Goal: Transaction & Acquisition: Purchase product/service

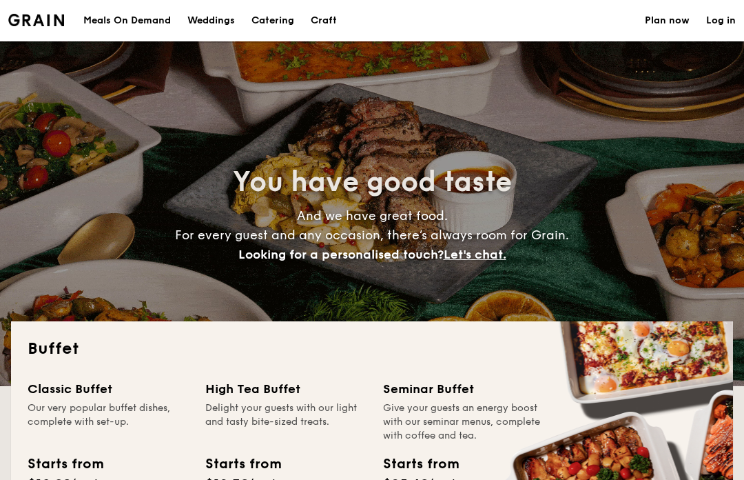
select select
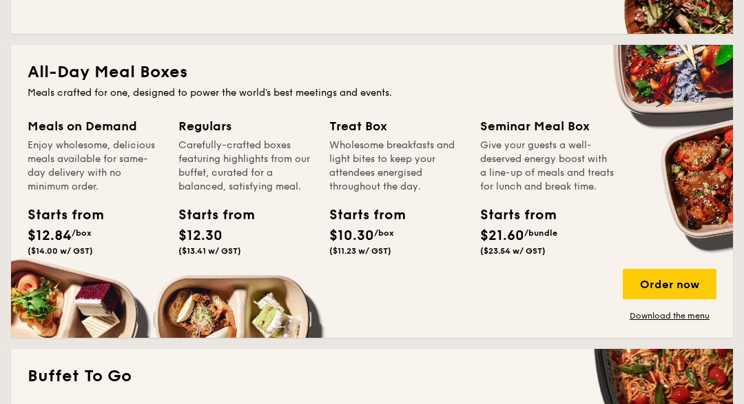
scroll to position [565, 0]
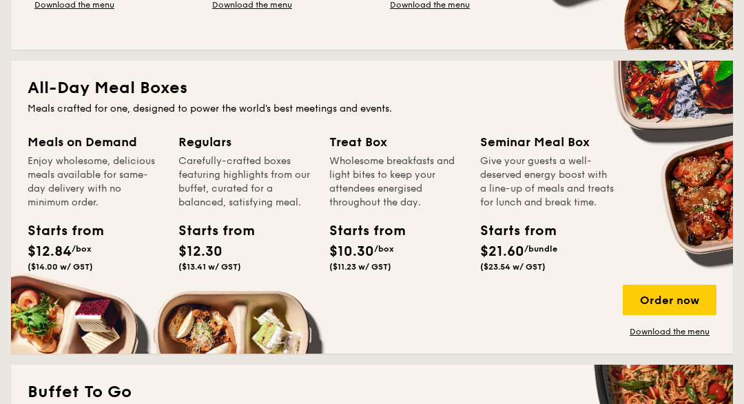
click at [642, 288] on div "Order now" at bounding box center [670, 300] width 94 height 30
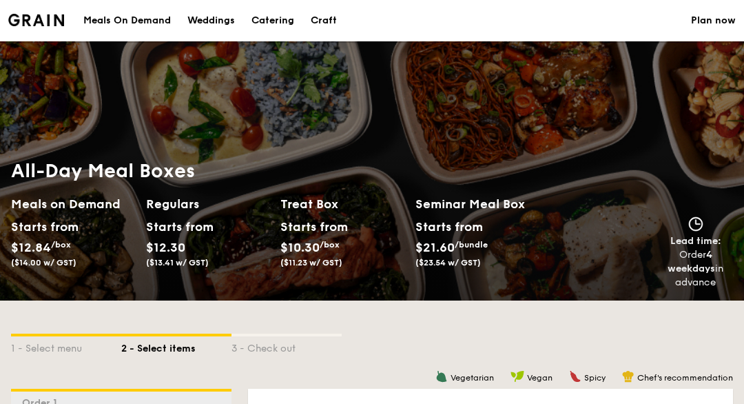
select select
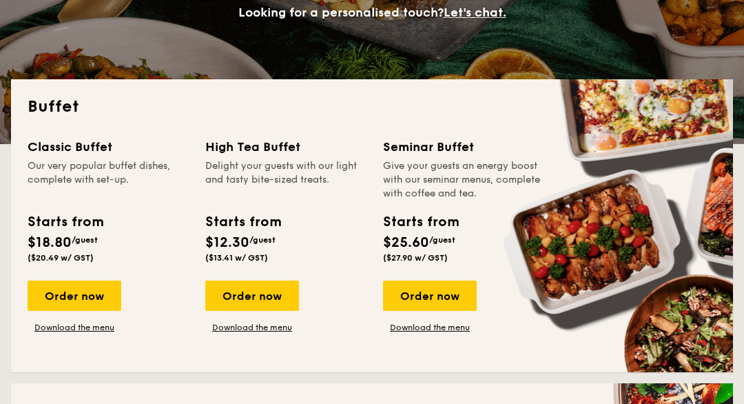
scroll to position [242, 0]
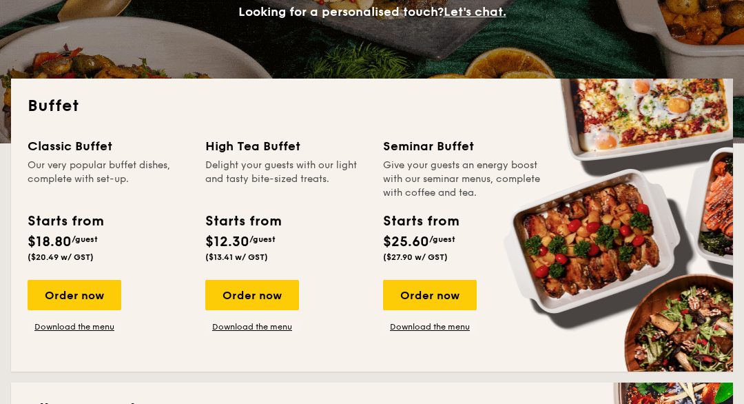
click at [88, 322] on link "Download the menu" at bounding box center [75, 327] width 94 height 11
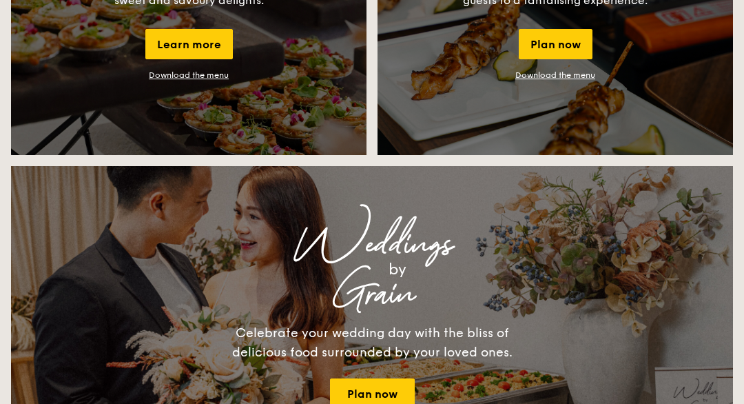
scroll to position [1395, 0]
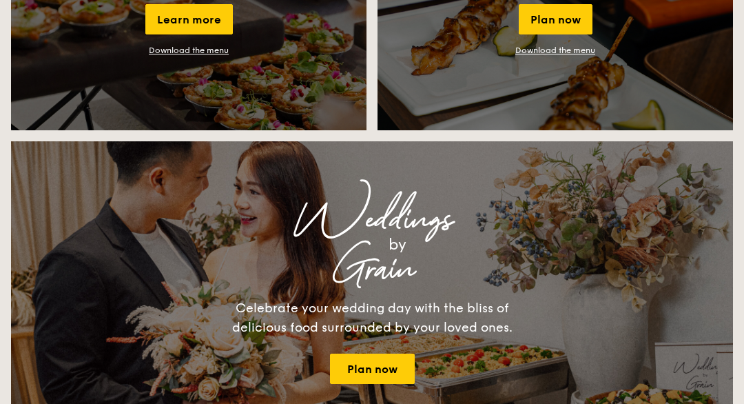
click at [144, 411] on div "Weddings by Grain Celebrate your wedding day with the bliss of delicious food s…" at bounding box center [372, 280] width 722 height 276
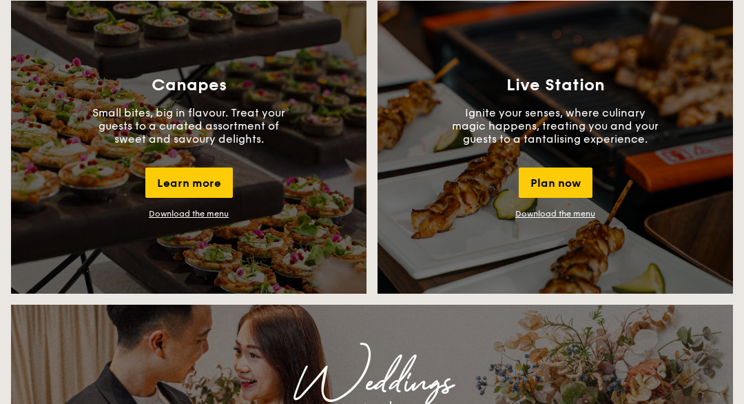
scroll to position [1221, 0]
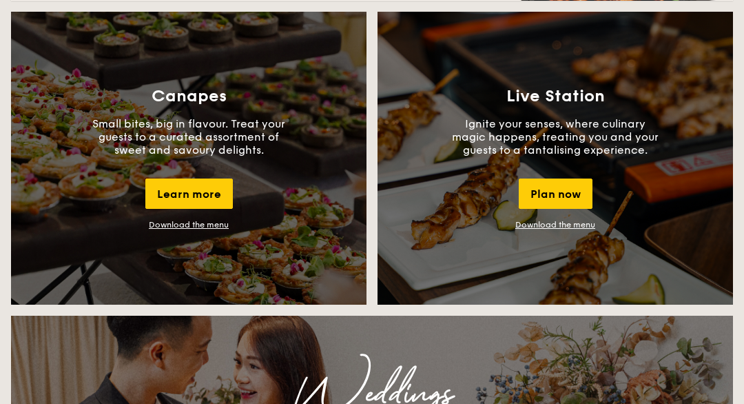
click at [192, 191] on div "Learn more" at bounding box center [189, 194] width 88 height 30
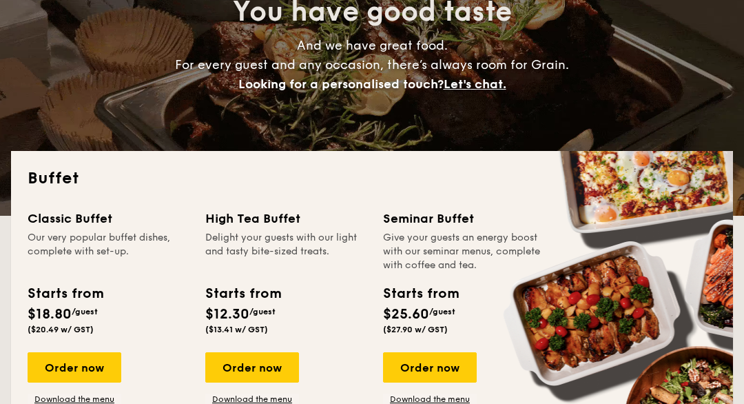
scroll to position [0, 0]
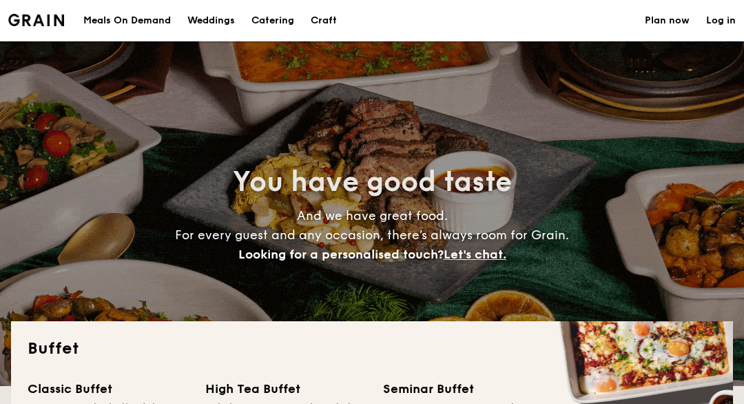
select select
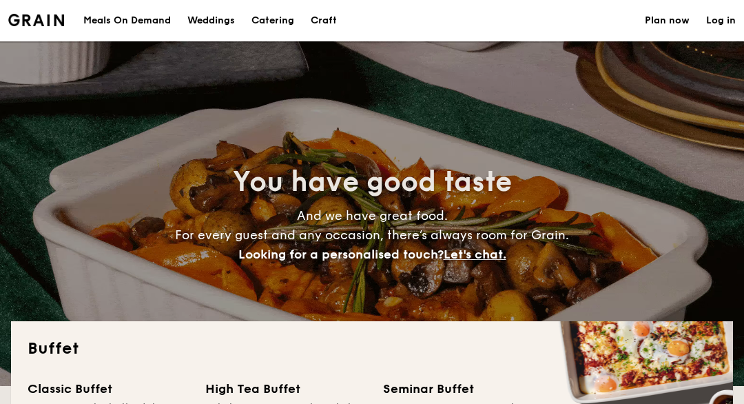
click at [274, 13] on h1 "Catering" at bounding box center [273, 20] width 43 height 41
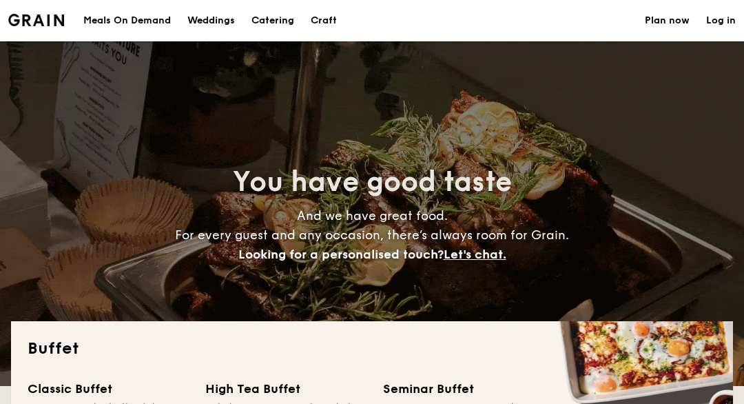
click at [268, 30] on h1 "Catering" at bounding box center [273, 20] width 43 height 41
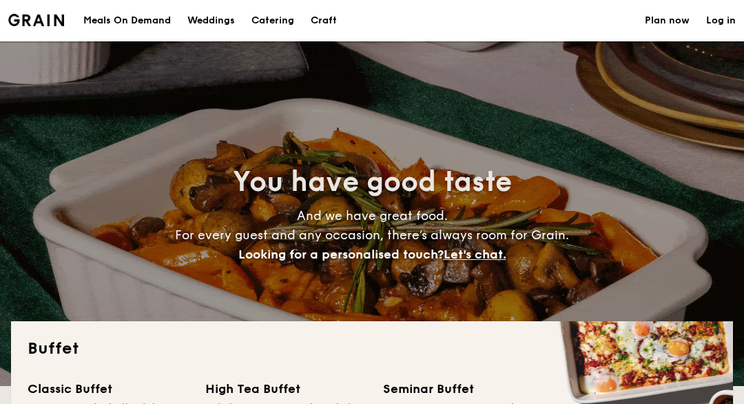
click at [275, 26] on h1 "Catering" at bounding box center [273, 20] width 43 height 41
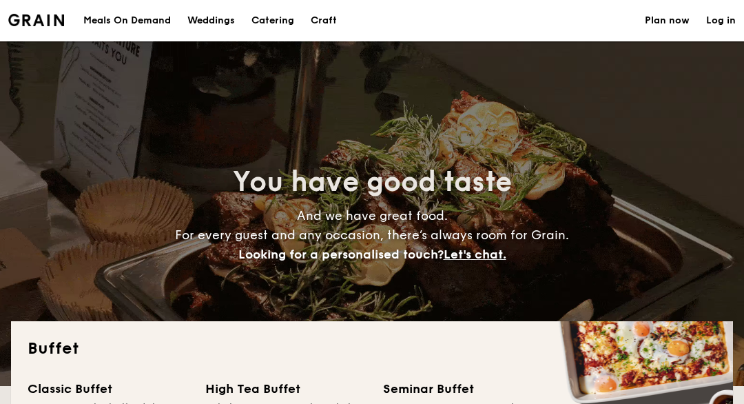
click at [282, 19] on h1 "Catering" at bounding box center [273, 20] width 43 height 41
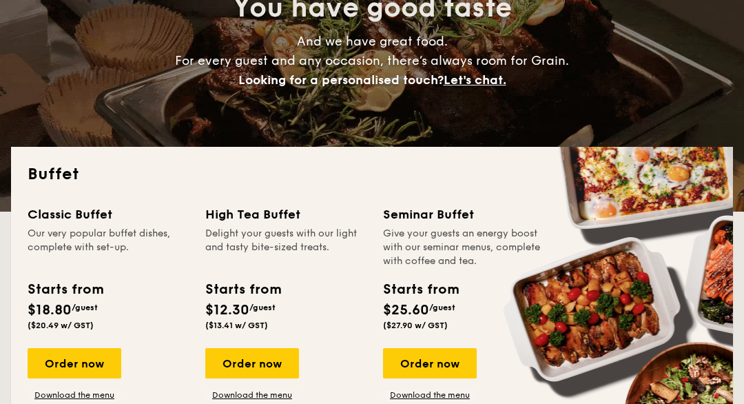
scroll to position [176, 0]
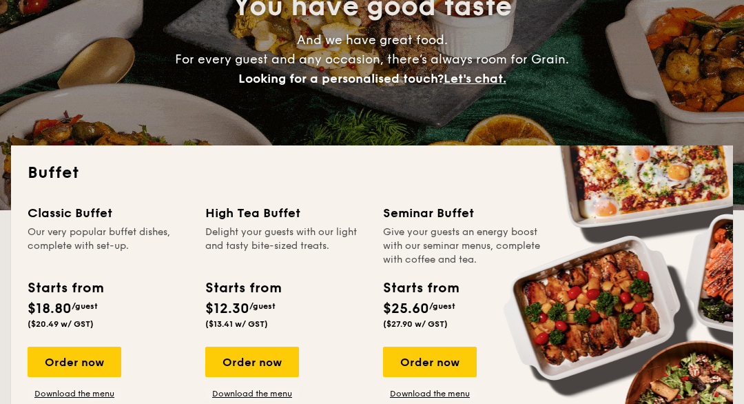
click at [77, 397] on link "Download the menu" at bounding box center [75, 393] width 94 height 11
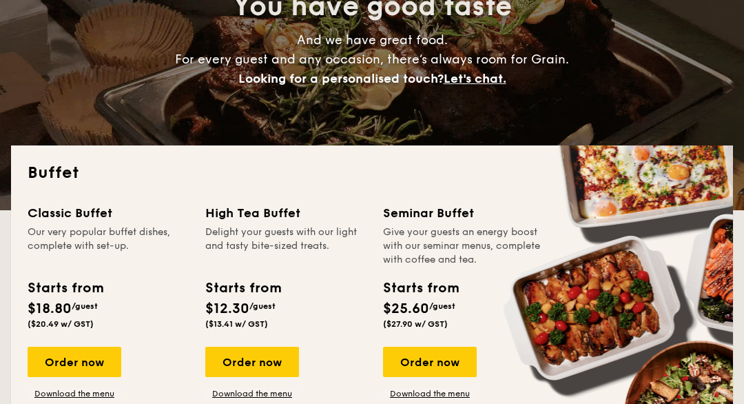
click at [262, 359] on div "Order now" at bounding box center [252, 362] width 94 height 30
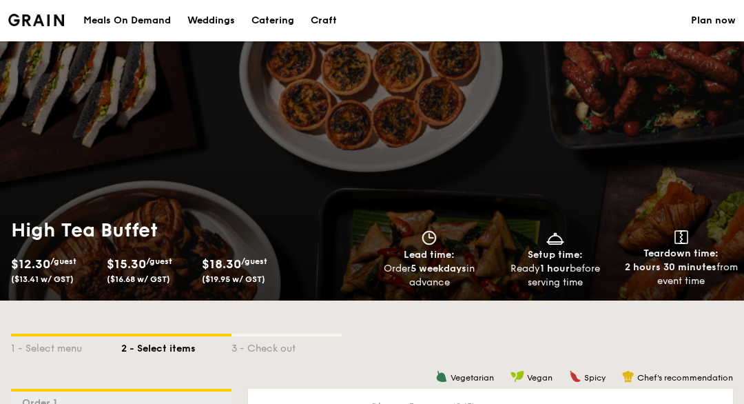
select select
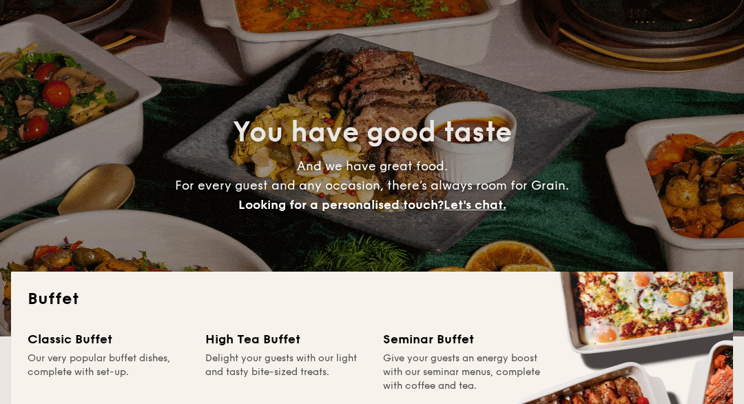
scroll to position [75, 0]
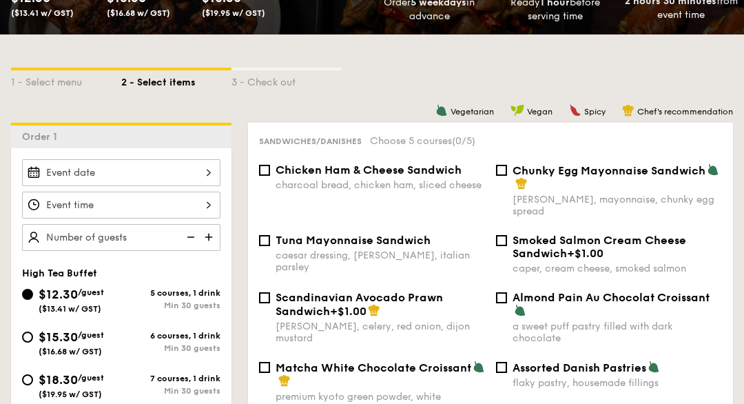
scroll to position [267, 0]
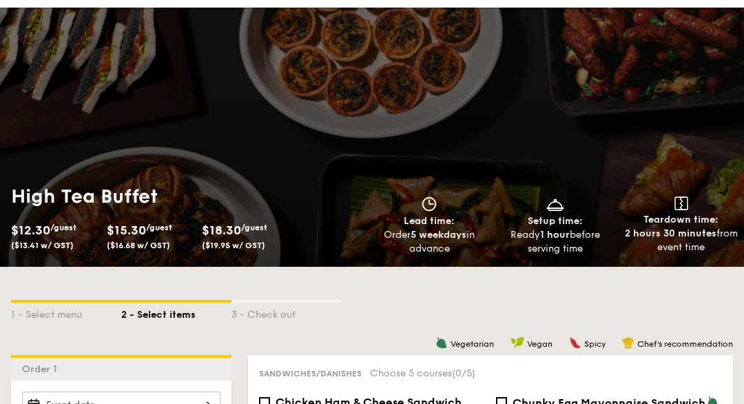
select select
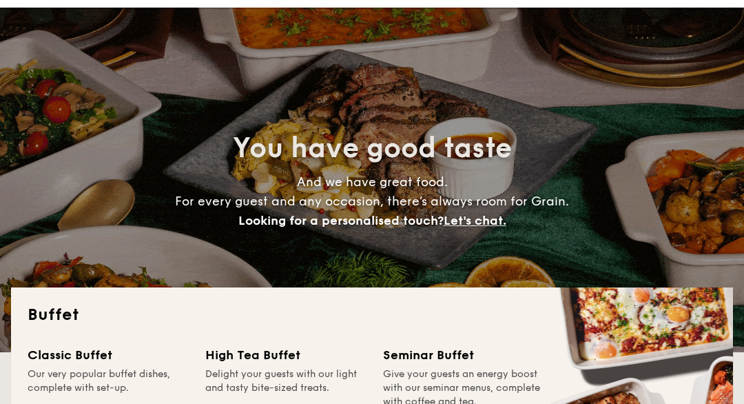
scroll to position [124, 0]
